Goal: Information Seeking & Learning: Learn about a topic

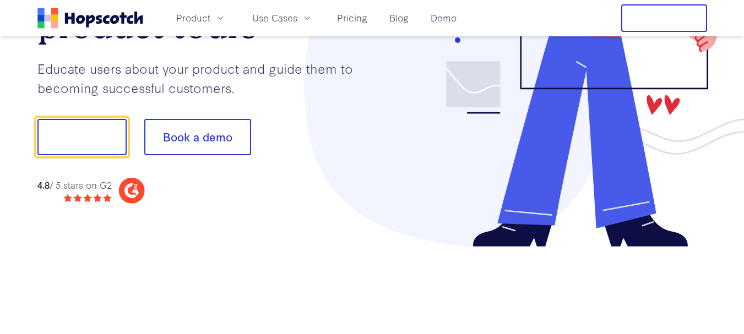
scroll to position [275, 0]
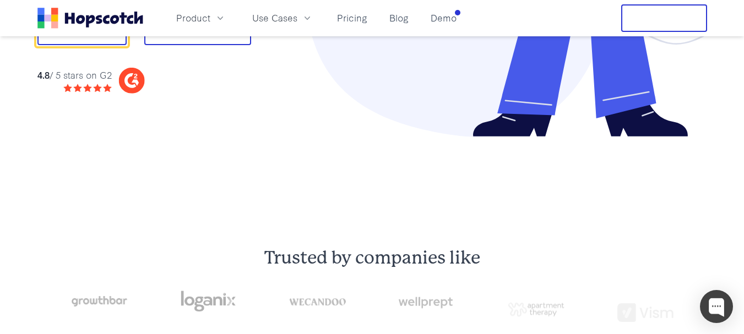
click at [133, 84] on icon at bounding box center [131, 81] width 26 height 26
click at [134, 83] on icon at bounding box center [131, 81] width 26 height 26
click at [102, 85] on icon at bounding box center [97, 88] width 9 height 9
click at [85, 88] on icon at bounding box center [87, 88] width 9 height 9
drag, startPoint x: 41, startPoint y: 68, endPoint x: 129, endPoint y: 80, distance: 89.5
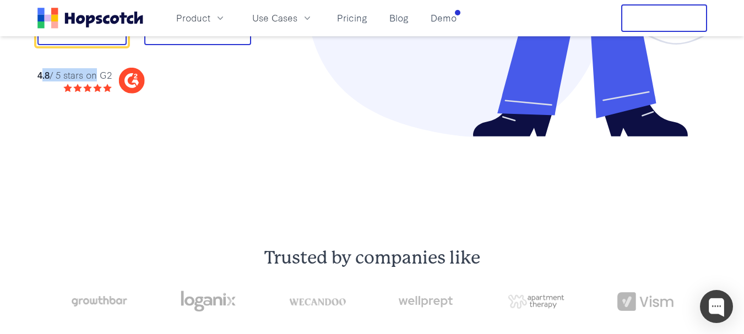
click at [129, 80] on div "4.8 / 5 stars on G2" at bounding box center [90, 80] width 107 height 26
click at [132, 81] on icon at bounding box center [131, 81] width 26 height 26
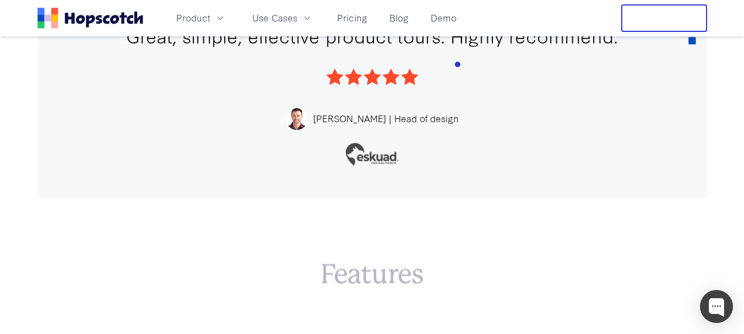
scroll to position [1873, 0]
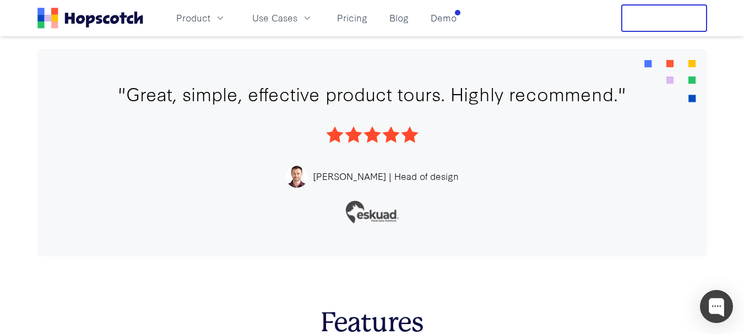
click at [376, 132] on icon at bounding box center [373, 134] width 18 height 17
click at [451, 143] on div at bounding box center [373, 135] width 604 height 18
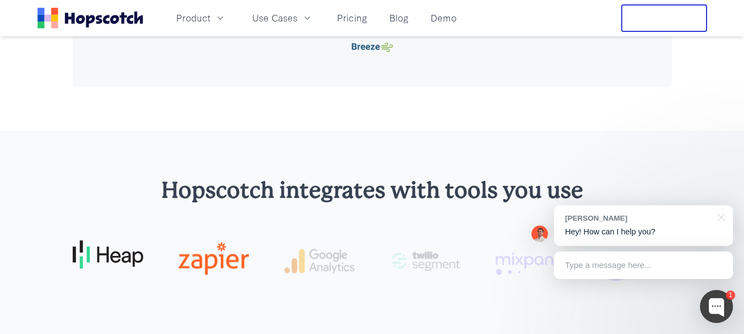
scroll to position [2700, 0]
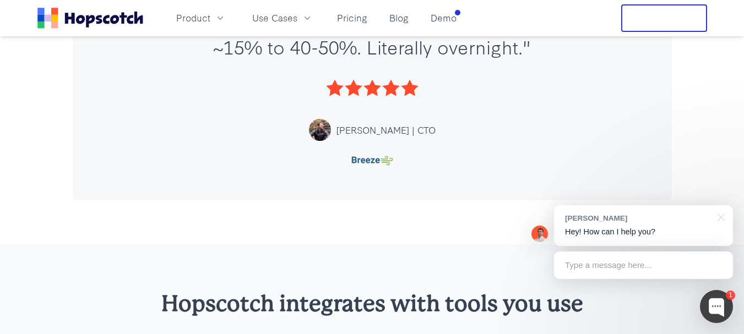
drag, startPoint x: 361, startPoint y: 89, endPoint x: 422, endPoint y: 93, distance: 61.3
click at [422, 93] on div at bounding box center [372, 88] width 533 height 18
drag, startPoint x: 382, startPoint y: 133, endPoint x: 434, endPoint y: 134, distance: 51.3
click at [434, 134] on div "[PERSON_NAME] | CTO" at bounding box center [372, 130] width 533 height 22
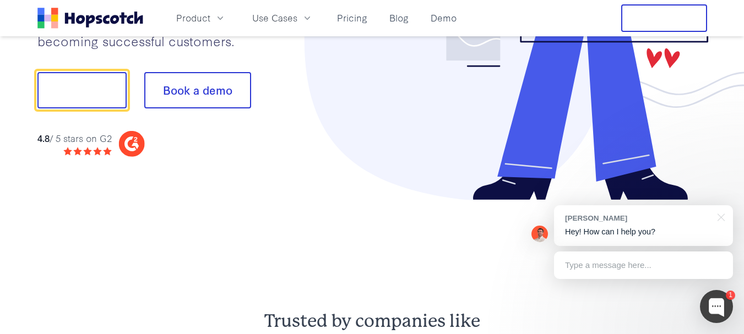
scroll to position [220, 0]
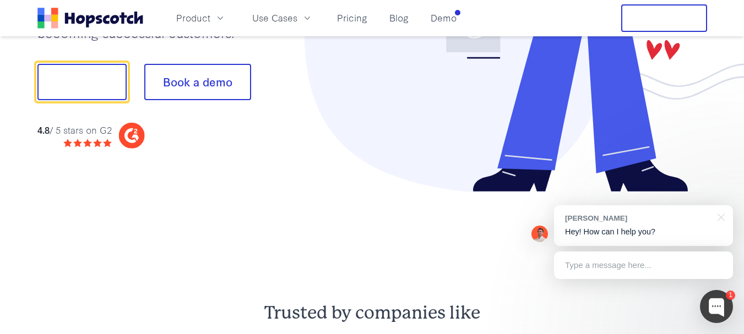
drag, startPoint x: 139, startPoint y: 135, endPoint x: 159, endPoint y: 130, distance: 21.0
click at [159, 130] on div "4.8 / 5 stars on G2" at bounding box center [204, 135] width 335 height 26
drag, startPoint x: 29, startPoint y: 143, endPoint x: 145, endPoint y: 138, distance: 116.9
click at [145, 138] on div "Convert more trials with interactive product tours Educate users about your pro…" at bounding box center [372, 31] width 705 height 431
click at [153, 138] on div "4.8 / 5 stars on G2" at bounding box center [204, 135] width 335 height 26
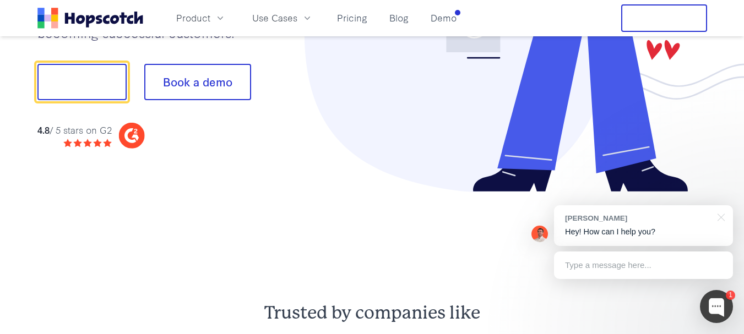
drag, startPoint x: 129, startPoint y: 132, endPoint x: 146, endPoint y: 150, distance: 24.9
click at [149, 149] on div "Convert more trials with interactive product tours Educate users about your pro…" at bounding box center [372, 31] width 670 height 321
drag, startPoint x: 93, startPoint y: 134, endPoint x: 172, endPoint y: 121, distance: 81.0
click at [172, 121] on div "Convert more trials with interactive product tours Educate users about your pro…" at bounding box center [204, 10] width 335 height 278
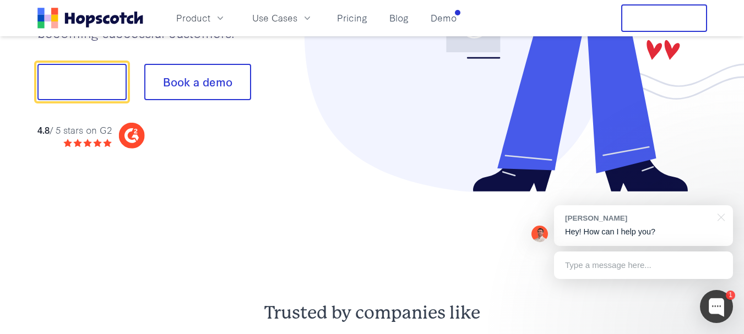
click at [128, 135] on icon at bounding box center [130, 135] width 12 height 15
